Goal: Transaction & Acquisition: Book appointment/travel/reservation

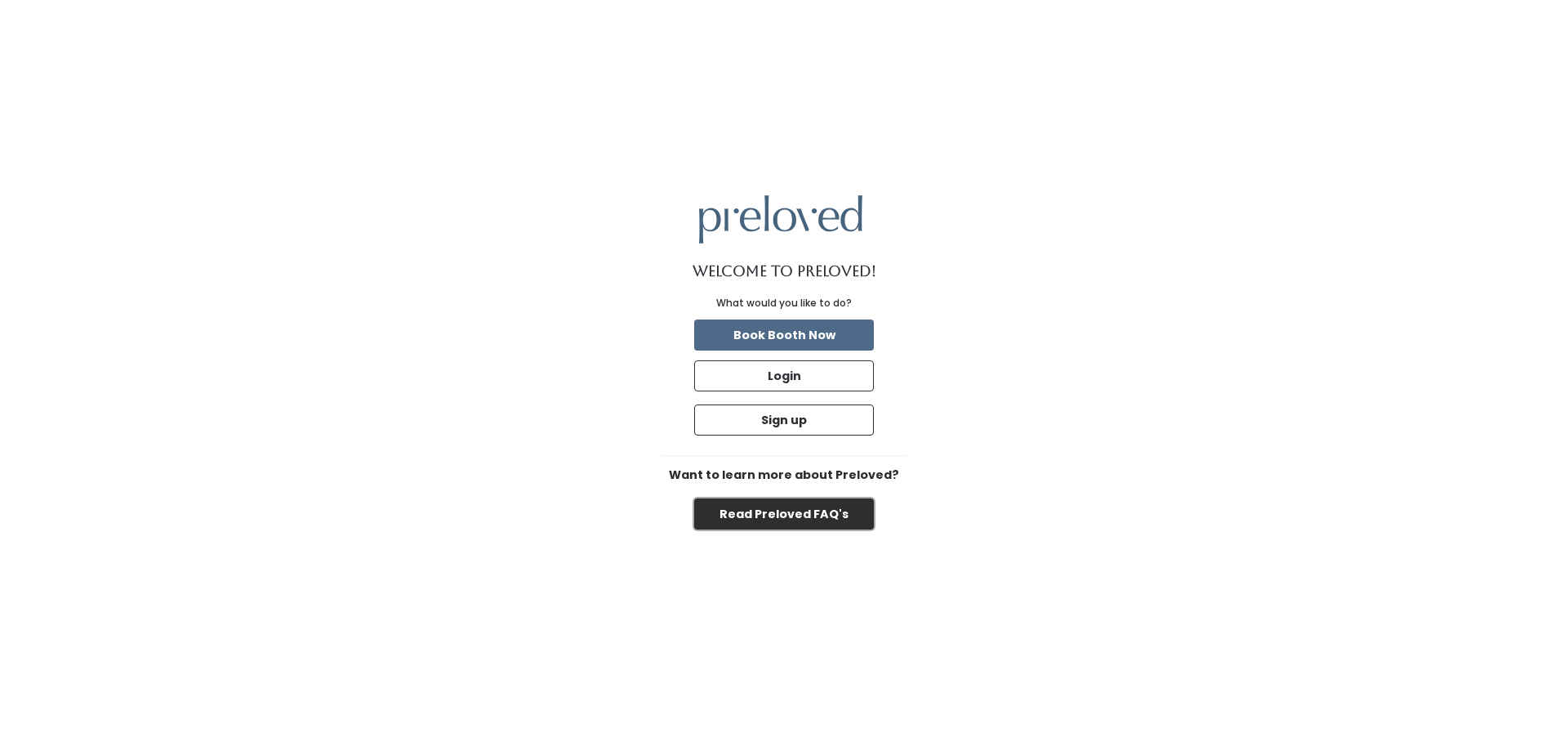
click at [821, 524] on button "Read Preloved FAQ's" at bounding box center [784, 513] width 180 height 31
click at [770, 336] on button "Book Booth Now" at bounding box center [784, 334] width 180 height 31
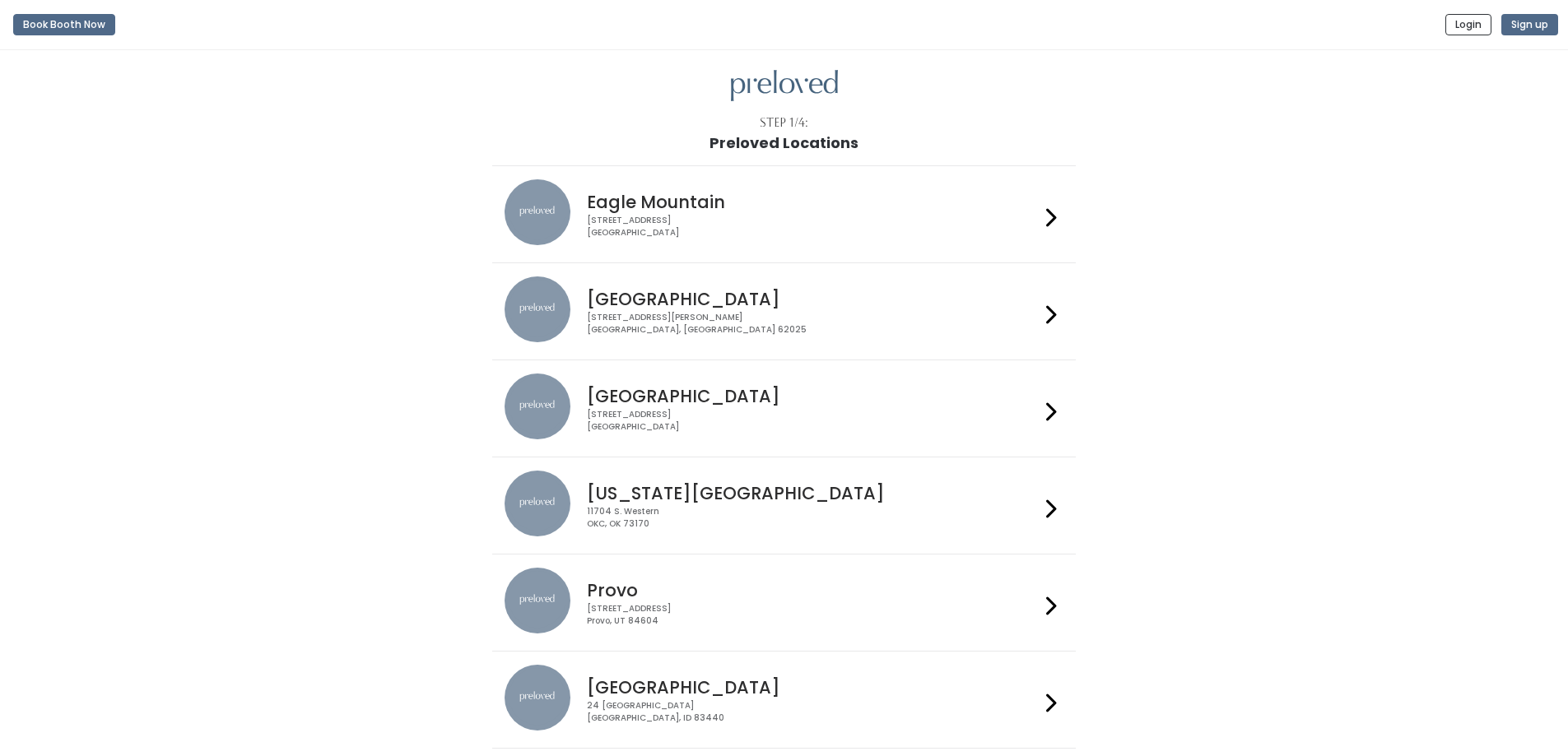
click at [1053, 310] on icon at bounding box center [1051, 315] width 11 height 23
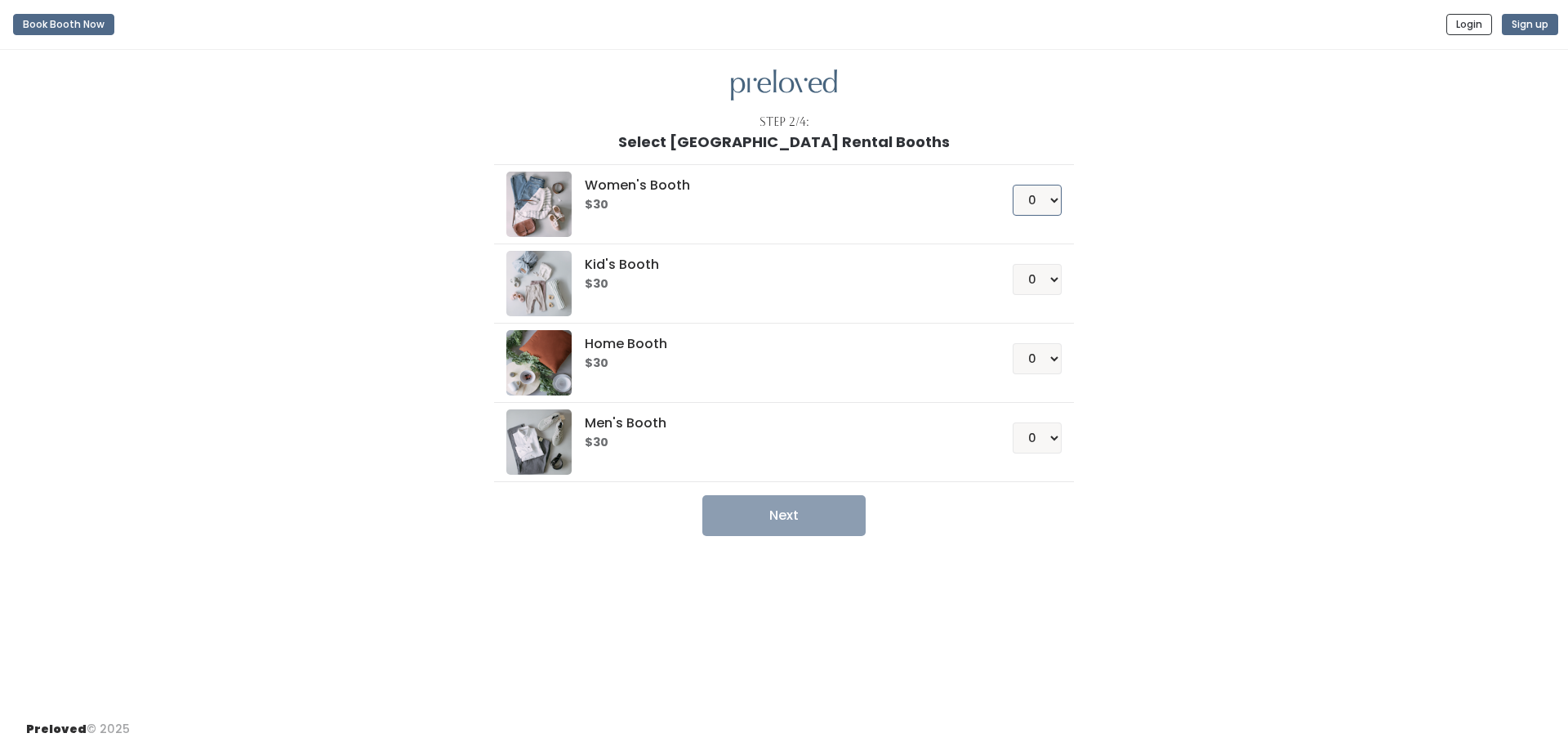
click at [1050, 199] on select "0 1 2 3 4" at bounding box center [1037, 200] width 49 height 31
click at [1013, 185] on select "0 1 2 3 4" at bounding box center [1037, 200] width 49 height 31
click at [812, 525] on button "Next" at bounding box center [784, 515] width 163 height 41
click at [1056, 199] on select "0 1 2 3 4" at bounding box center [1037, 200] width 49 height 31
select select "1"
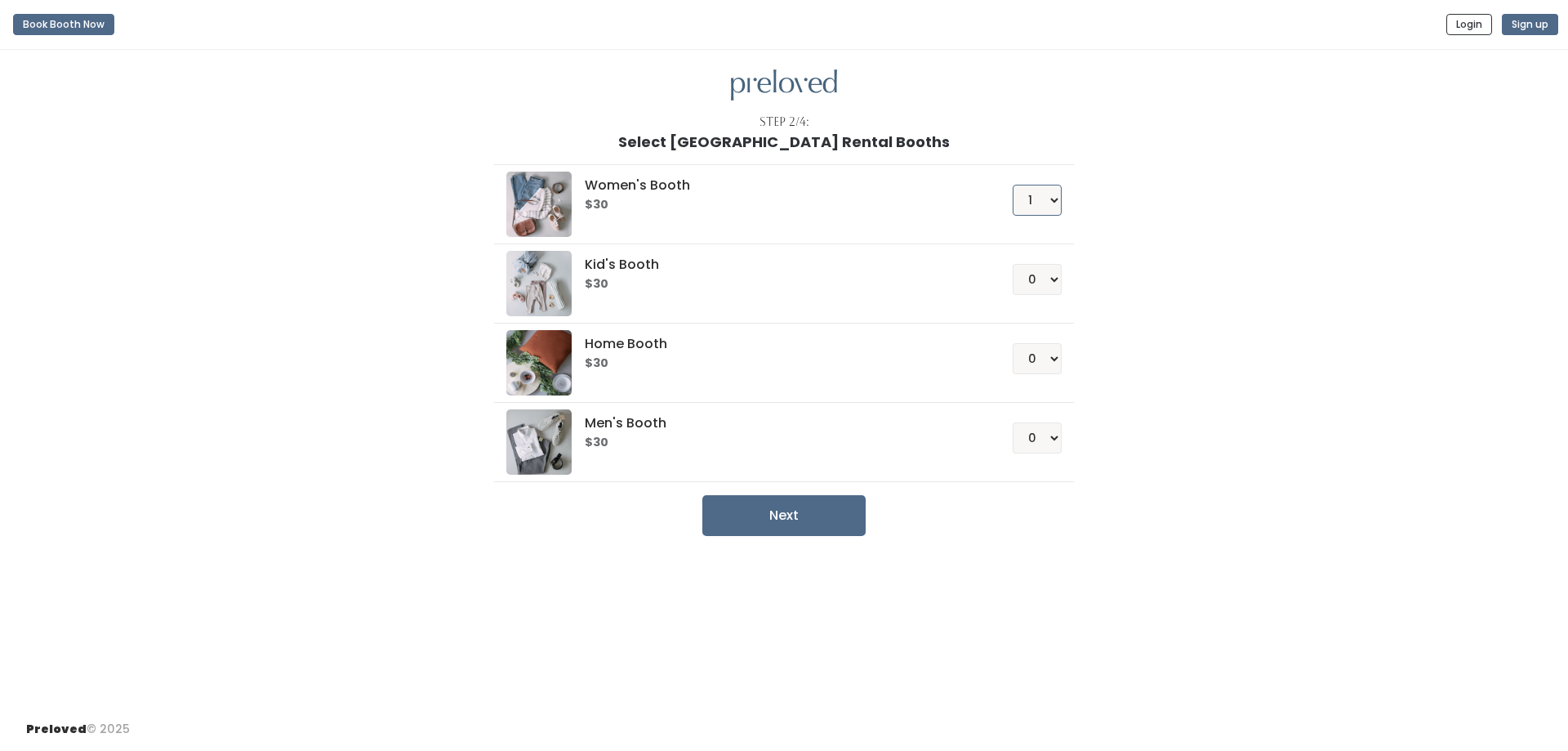
click at [1013, 185] on select "0 1 2 3 4" at bounding box center [1037, 200] width 49 height 31
click at [783, 518] on button "Next" at bounding box center [784, 515] width 163 height 41
